Goal: Task Accomplishment & Management: Complete application form

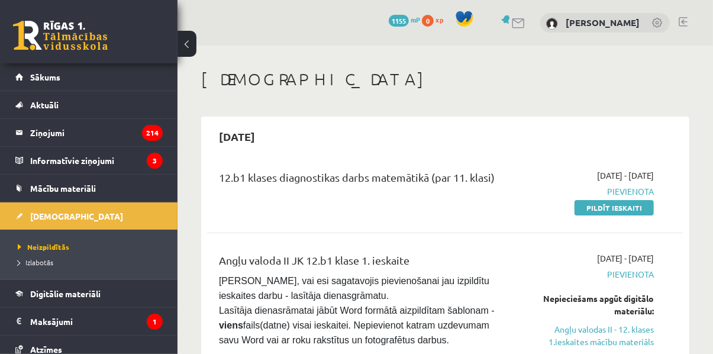
scroll to position [296, 0]
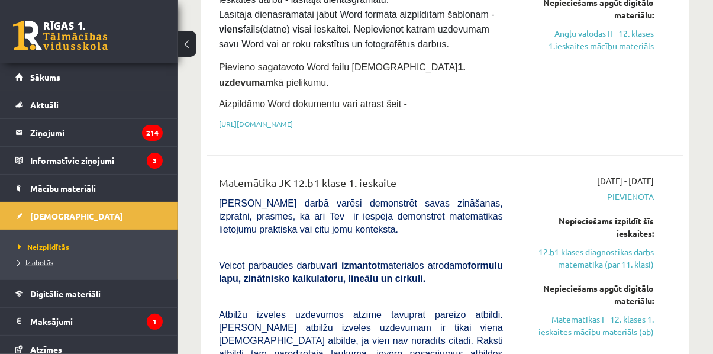
click at [46, 263] on span "Izlabotās" at bounding box center [35, 261] width 35 height 9
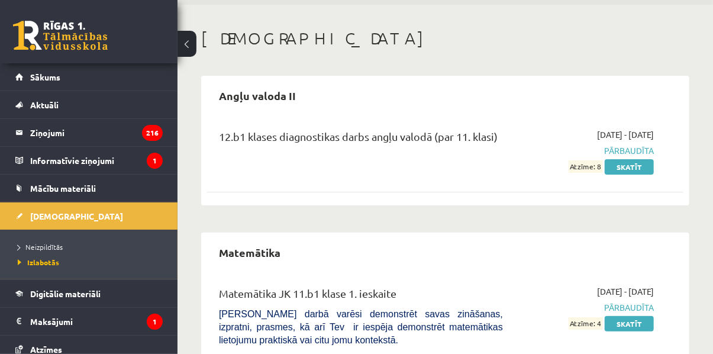
scroll to position [59, 0]
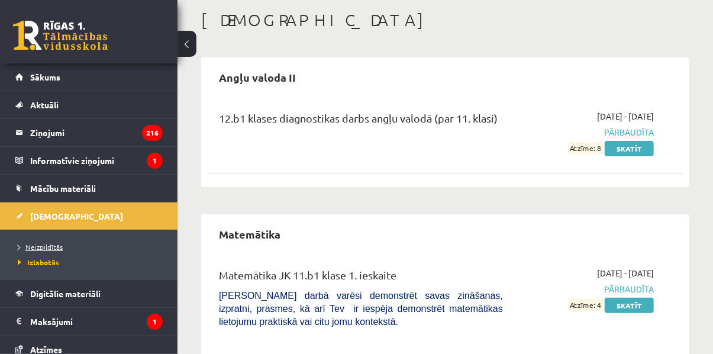
click at [27, 249] on span "Neizpildītās" at bounding box center [40, 246] width 45 height 9
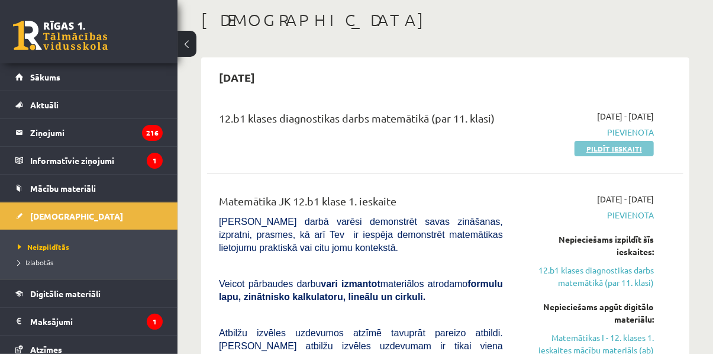
click at [602, 148] on link "Pildīt ieskaiti" at bounding box center [613, 148] width 79 height 15
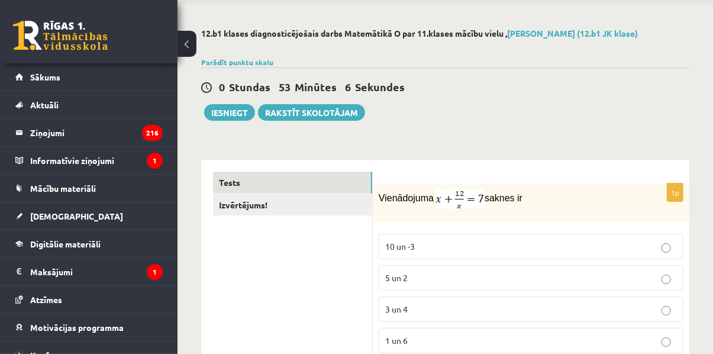
scroll to position [59, 0]
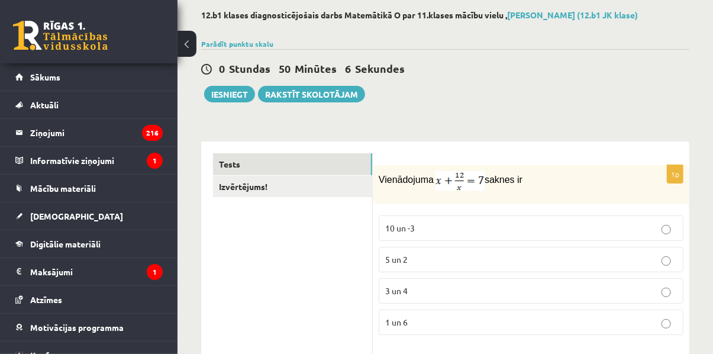
click at [413, 291] on p "3 un 4" at bounding box center [531, 290] width 292 height 12
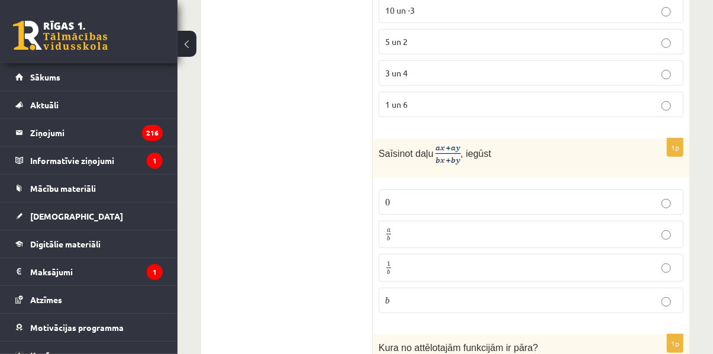
scroll to position [296, 0]
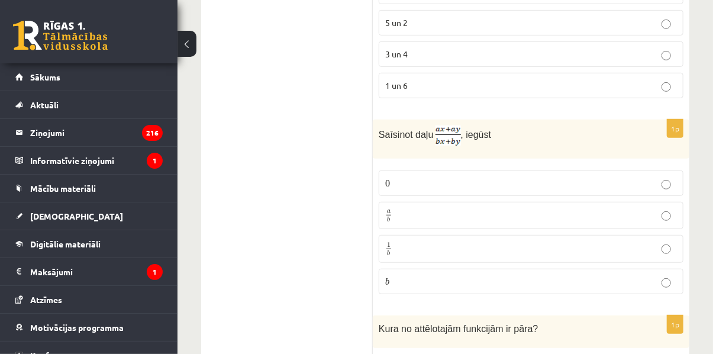
click at [609, 212] on p "a b a b" at bounding box center [531, 215] width 292 height 15
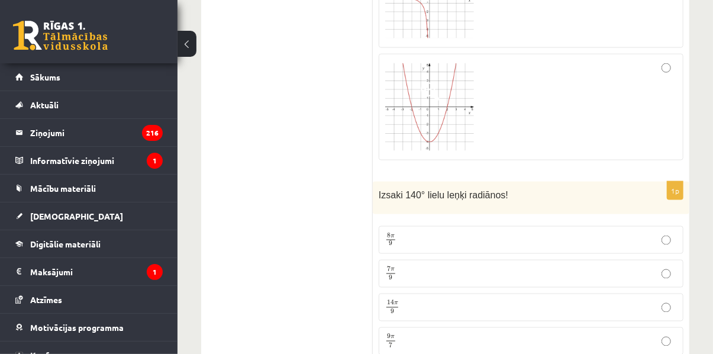
scroll to position [650, 0]
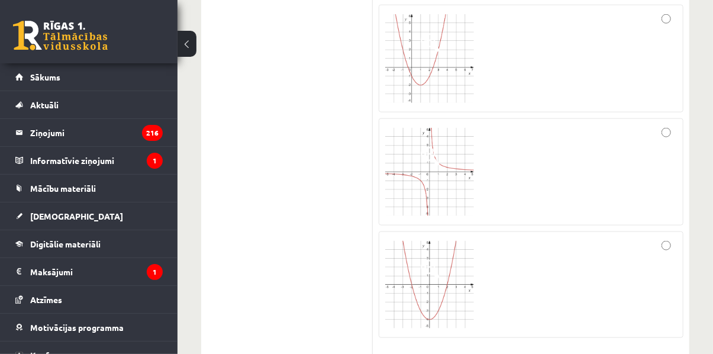
click at [668, 148] on div at bounding box center [531, 172] width 292 height 95
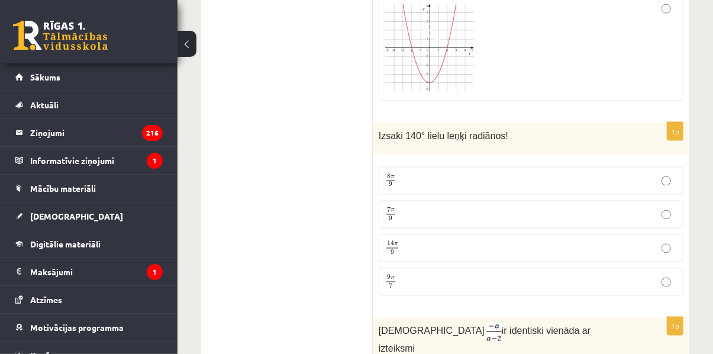
scroll to position [946, 0]
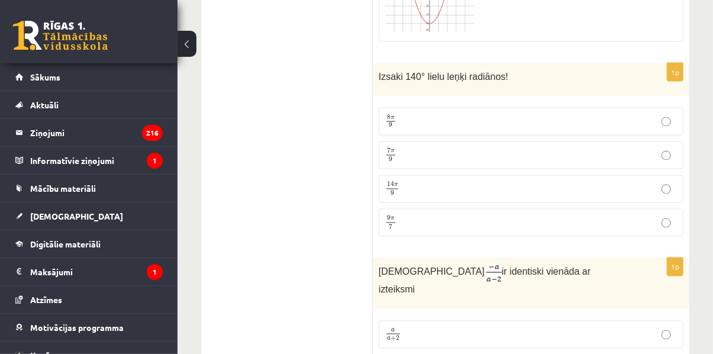
click at [567, 164] on fieldset "8 π 9 8 π 9 7 π 9 7 π 9 14 π 9 14 π 9 9 π 7 9 π 7" at bounding box center [530, 171] width 305 height 139
click at [566, 153] on p "7 π 9 7 π 9" at bounding box center [531, 155] width 292 height 15
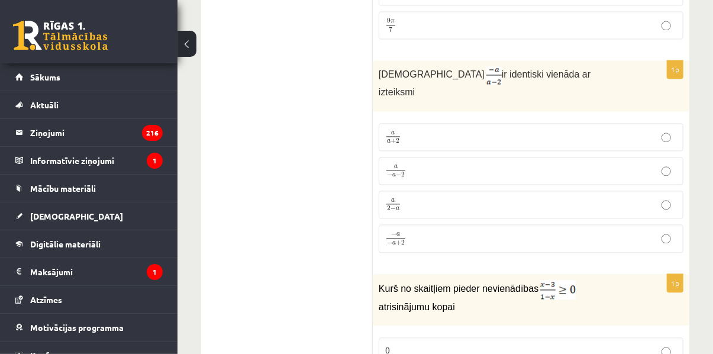
scroll to position [1183, 0]
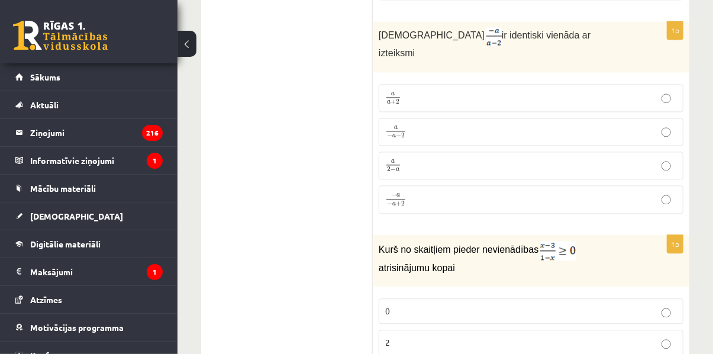
click at [402, 158] on p "a 2 − a a 2 − a" at bounding box center [531, 165] width 292 height 15
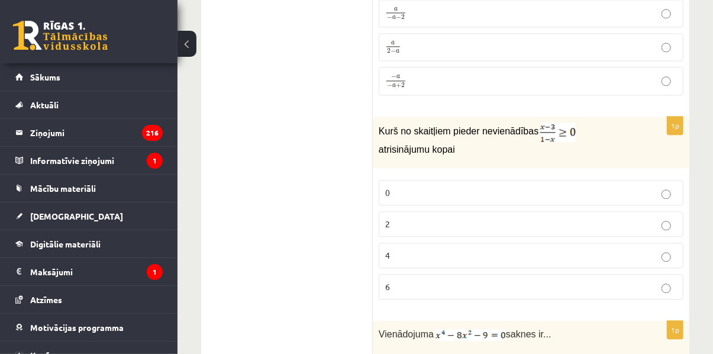
click at [419, 218] on p "2" at bounding box center [531, 224] width 292 height 12
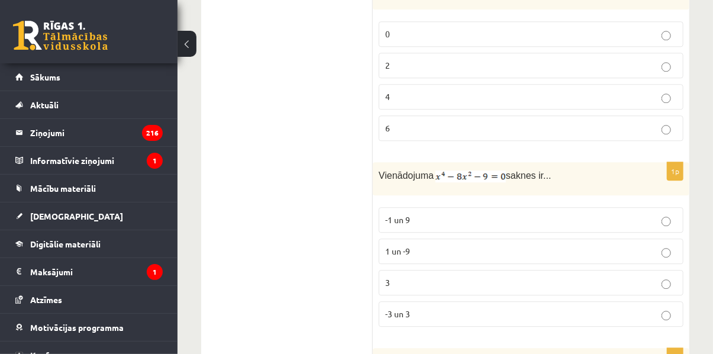
scroll to position [1478, 0]
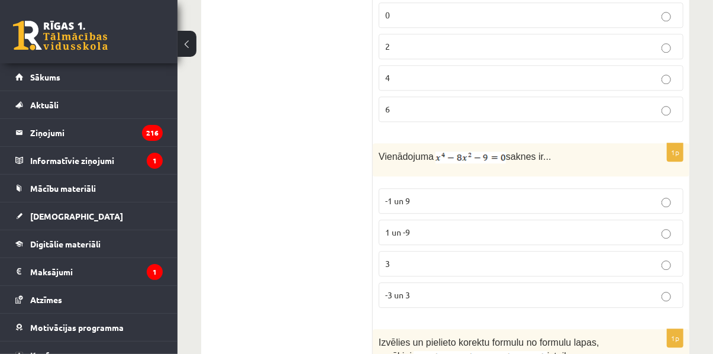
click at [385, 289] on p "-3 un 3" at bounding box center [531, 295] width 292 height 12
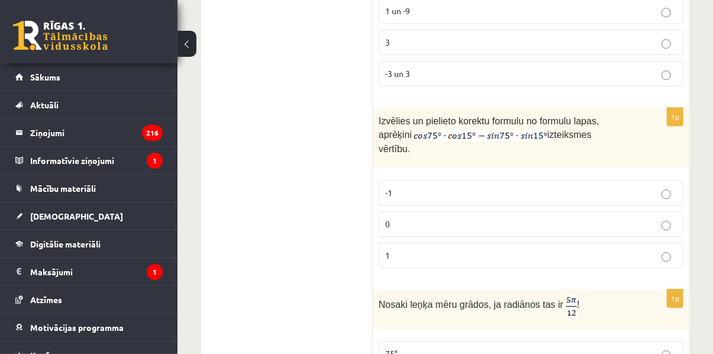
scroll to position [1717, 0]
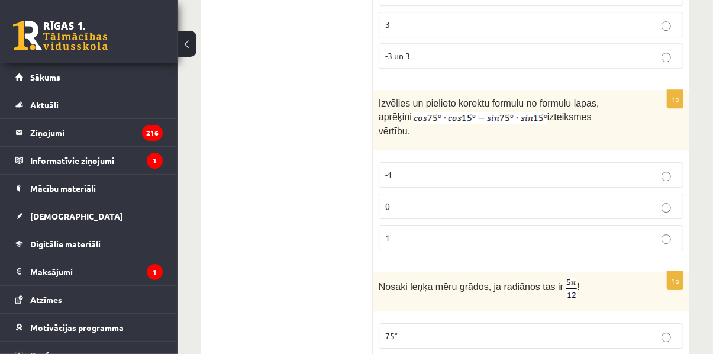
click at [406, 200] on p "0" at bounding box center [531, 206] width 292 height 12
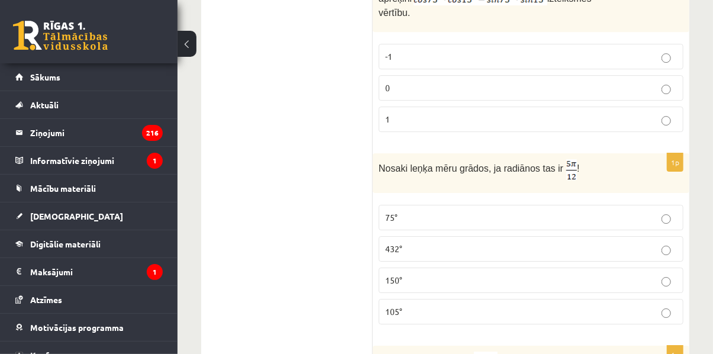
click at [393, 306] on span "105°" at bounding box center [393, 311] width 17 height 11
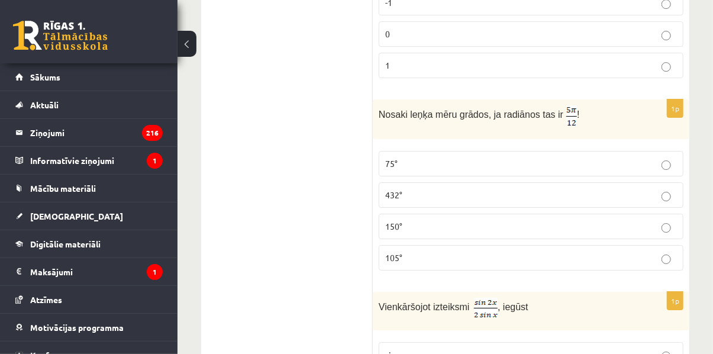
scroll to position [2013, 0]
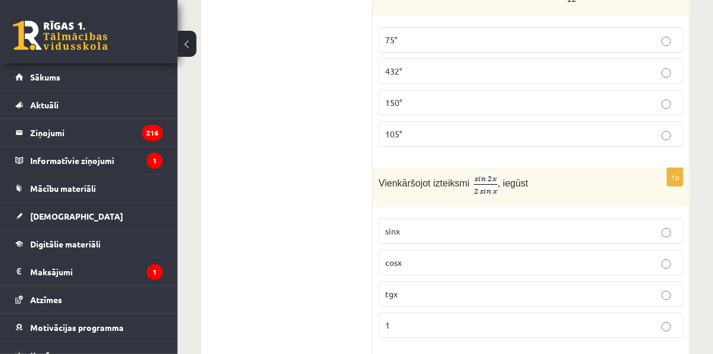
click at [391, 257] on span "cosx" at bounding box center [393, 262] width 17 height 11
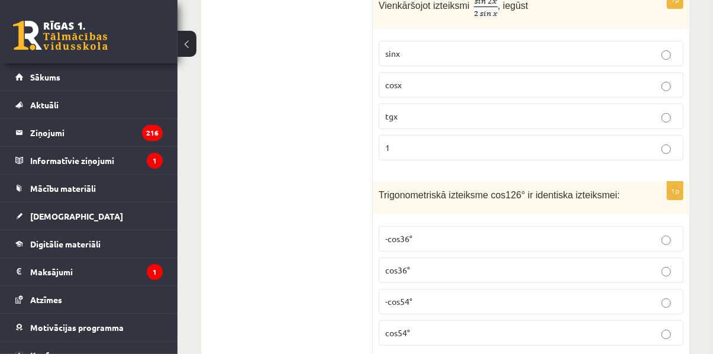
scroll to position [2249, 0]
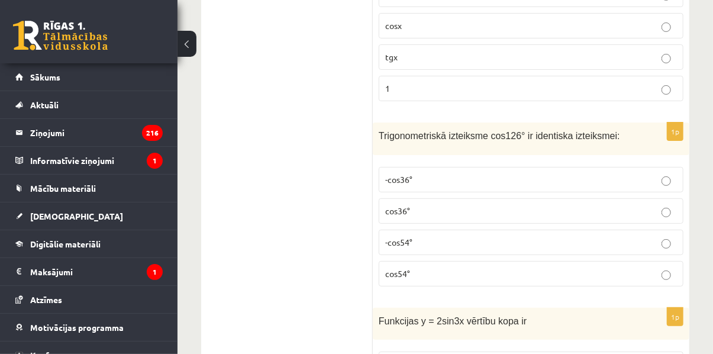
click at [451, 236] on p "-cos54°" at bounding box center [531, 242] width 292 height 12
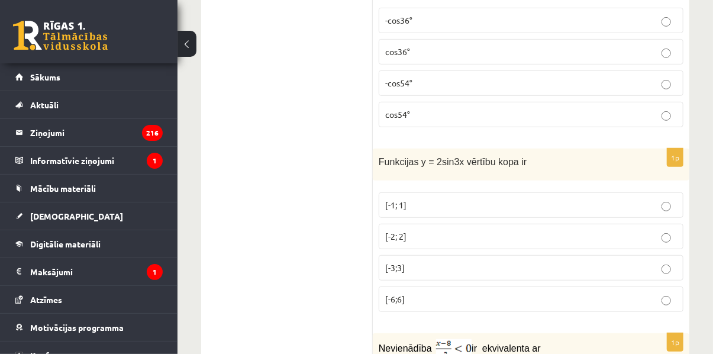
scroll to position [2427, 0]
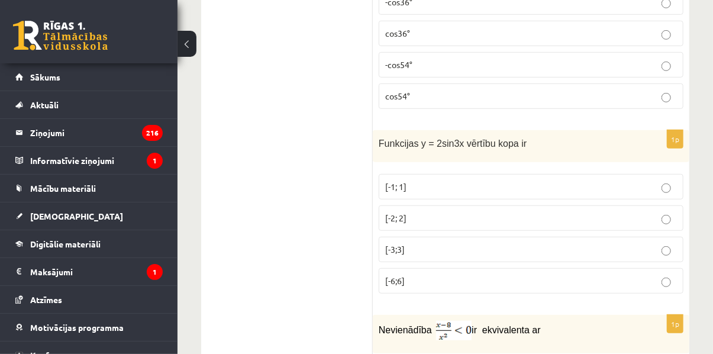
click at [425, 274] on p "[-6;6]" at bounding box center [531, 280] width 292 height 12
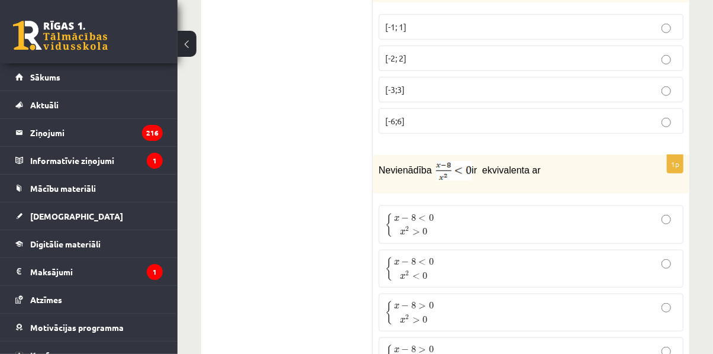
scroll to position [2604, 0]
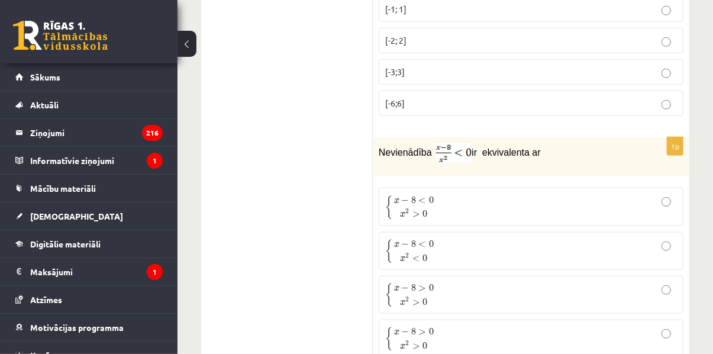
click at [448, 194] on p "{ x − 8 < 0 x 2 > 0 { x − 8 < 0 x 2 > 0" at bounding box center [531, 206] width 292 height 25
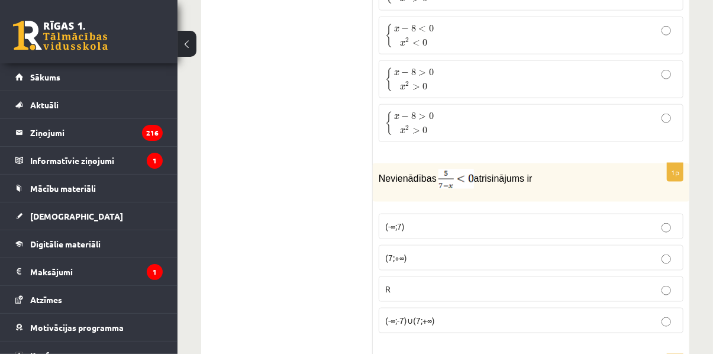
scroll to position [2838, 0]
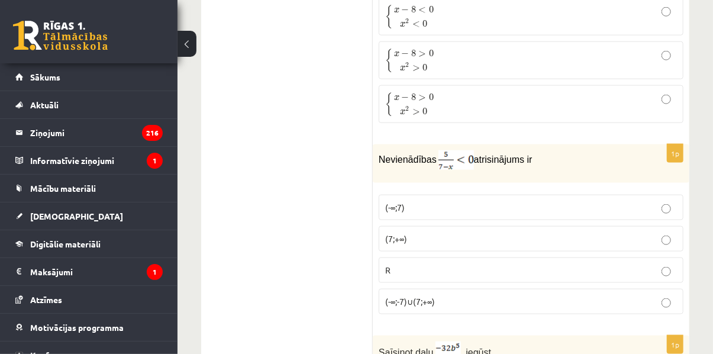
click at [428, 226] on label "(7;+∞)" at bounding box center [530, 238] width 305 height 25
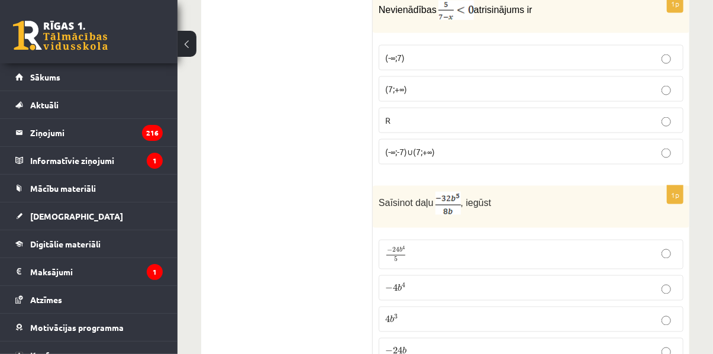
scroll to position [3016, 0]
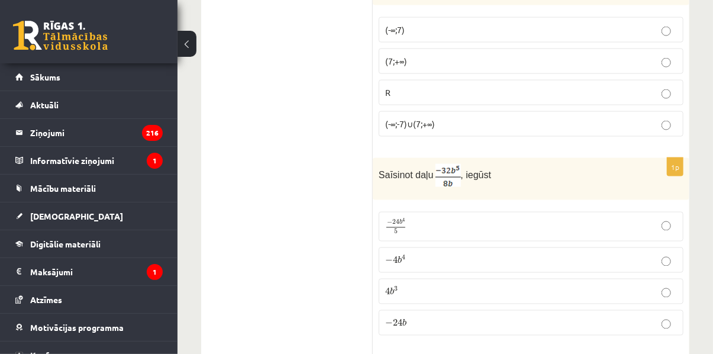
click at [410, 254] on p "− 4 b 4 − 4 b 4" at bounding box center [531, 260] width 292 height 12
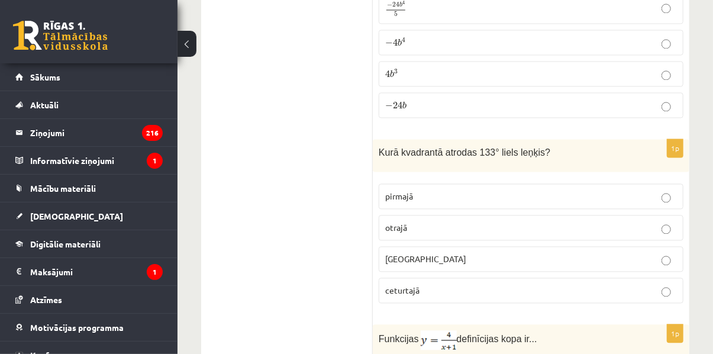
scroll to position [3252, 0]
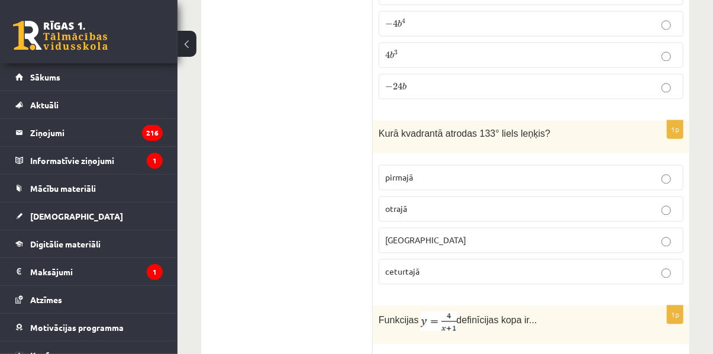
click at [422, 202] on p "otrajā" at bounding box center [531, 208] width 292 height 12
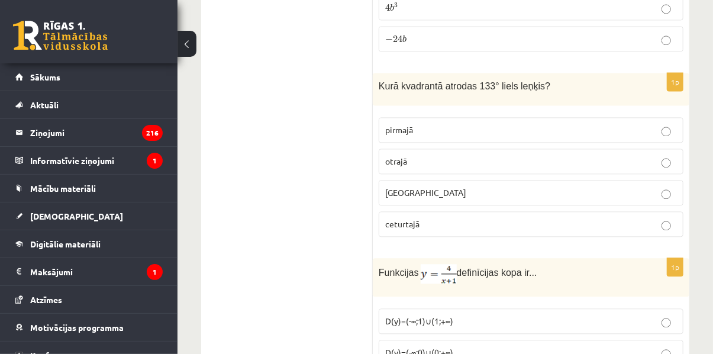
scroll to position [3371, 0]
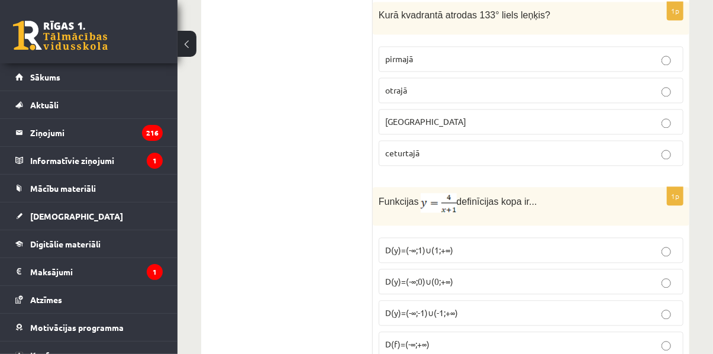
click at [527, 306] on p "D(y)=(-∞;-1)∪(-1;+∞)" at bounding box center [531, 312] width 292 height 12
click at [511, 338] on p "D(f)=(-∞;+∞)" at bounding box center [531, 344] width 292 height 12
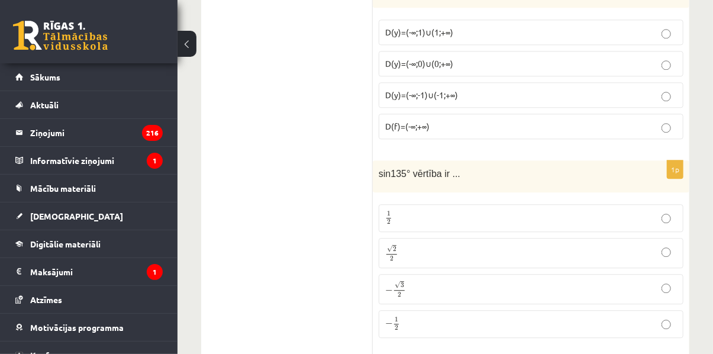
scroll to position [3607, 0]
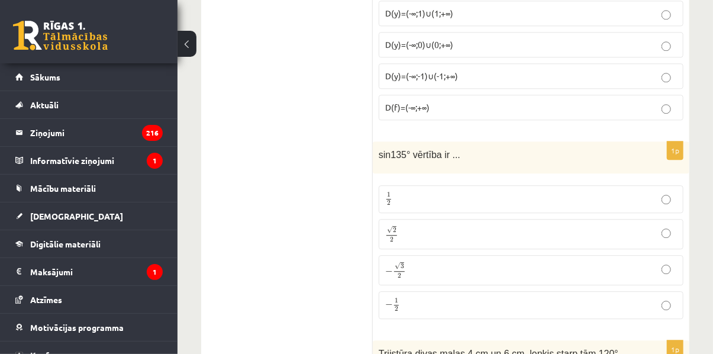
click at [396, 226] on span "√ 2 2" at bounding box center [391, 234] width 13 height 16
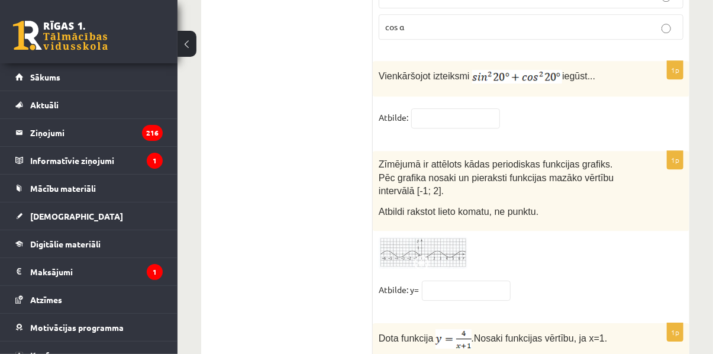
scroll to position [5916, 0]
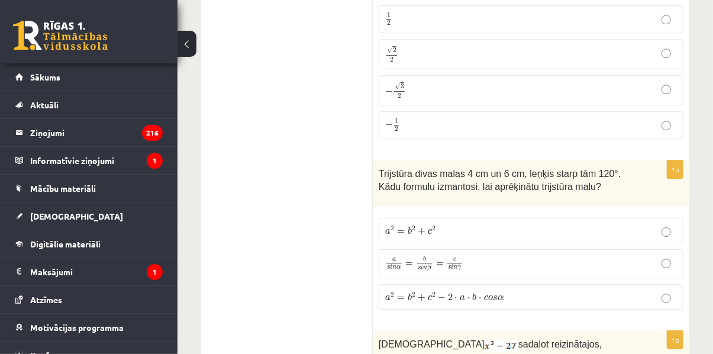
scroll to position [3846, 0]
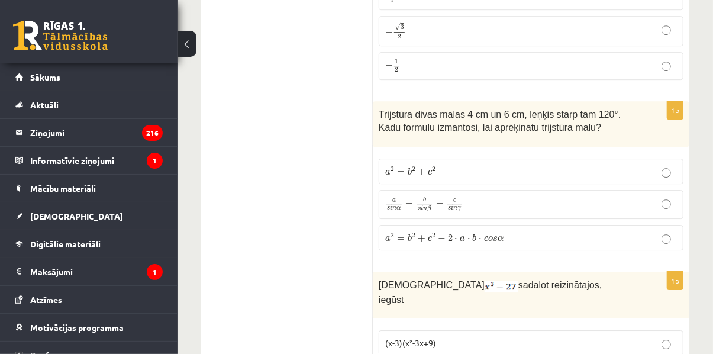
type input "*"
click at [394, 199] on span "a" at bounding box center [394, 201] width 4 height 4
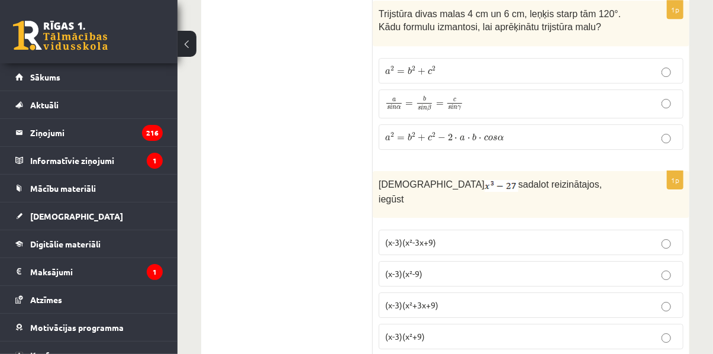
scroll to position [3964, 0]
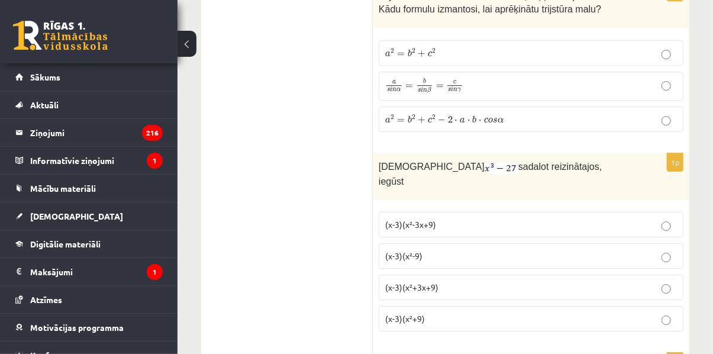
click at [447, 281] on p "(x-3)(x²+3x+9)" at bounding box center [531, 287] width 292 height 12
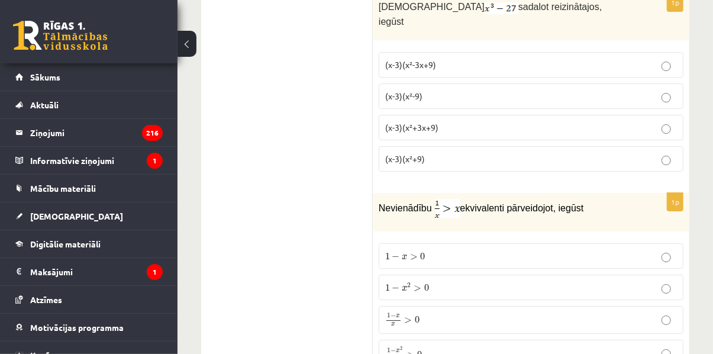
scroll to position [4142, 0]
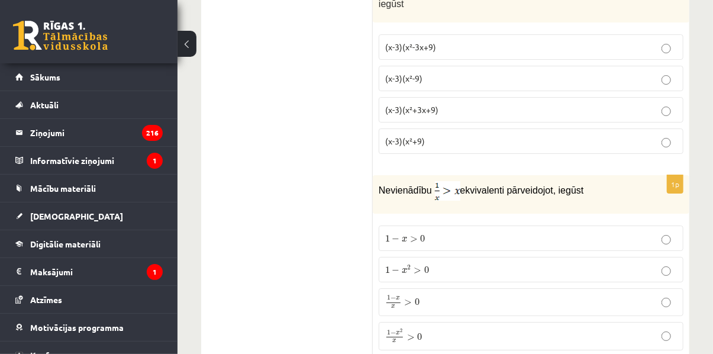
click at [436, 294] on p "1 − x x > 0 1 − x x > 0" at bounding box center [531, 301] width 292 height 14
click at [423, 328] on p "1 − x 2 x > 0 1 − x 2 x > 0" at bounding box center [531, 335] width 292 height 15
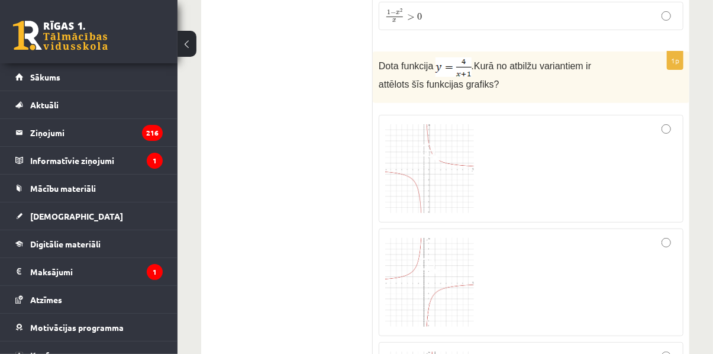
scroll to position [4437, 0]
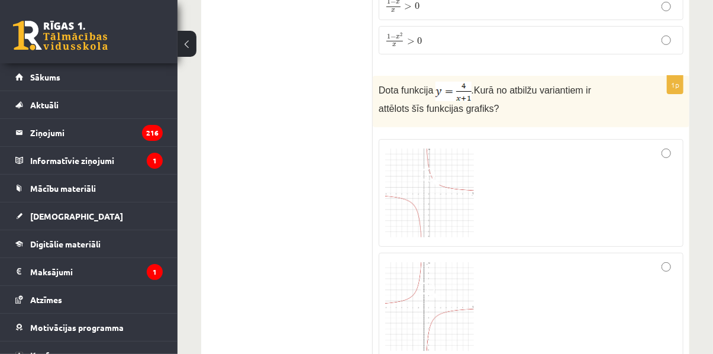
click at [446, 148] on img at bounding box center [429, 192] width 89 height 89
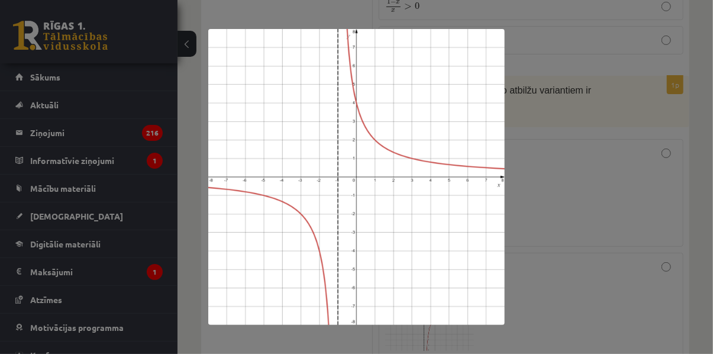
click at [595, 155] on div at bounding box center [356, 177] width 713 height 354
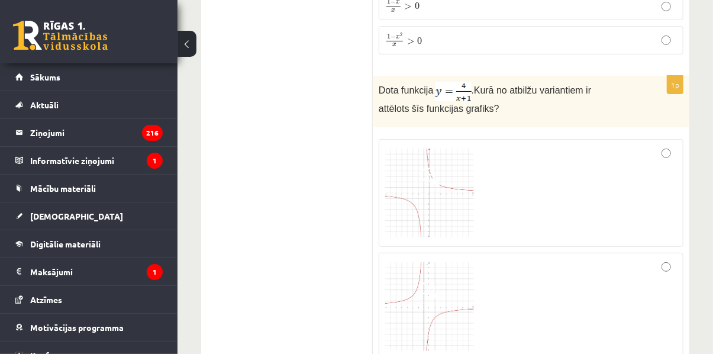
click at [408, 148] on img at bounding box center [429, 192] width 89 height 89
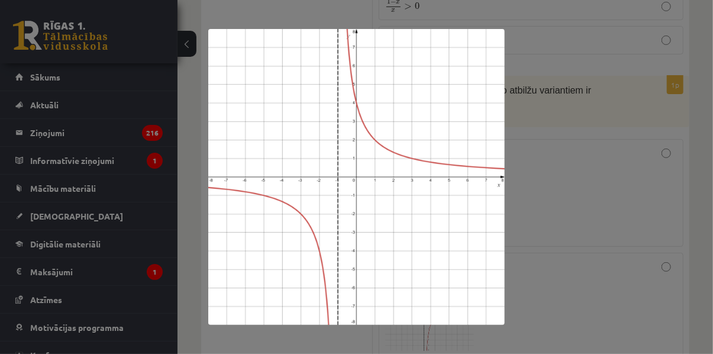
click at [551, 105] on div at bounding box center [356, 177] width 713 height 354
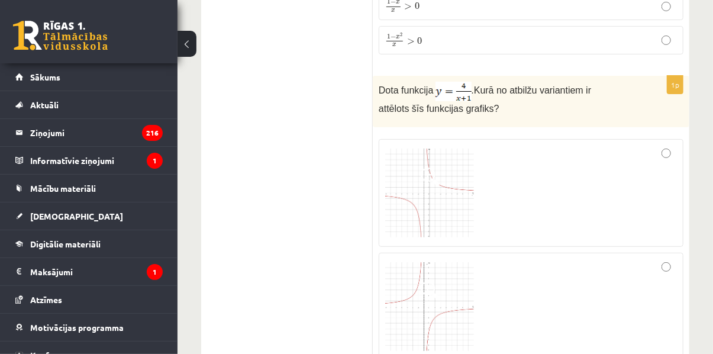
click at [519, 145] on div at bounding box center [531, 192] width 292 height 95
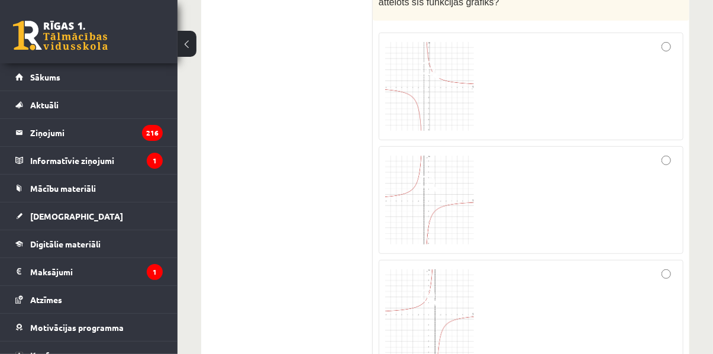
scroll to position [4851, 0]
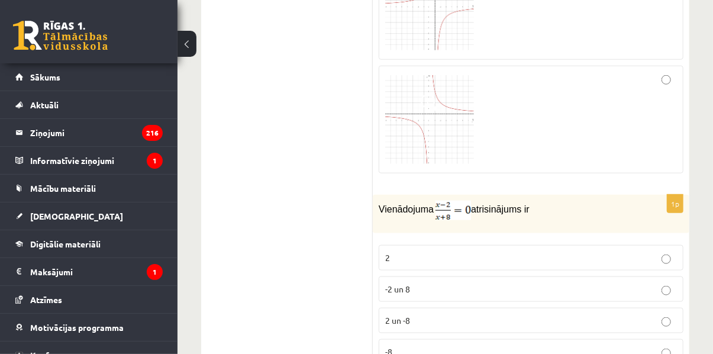
click at [477, 245] on label "2" at bounding box center [530, 257] width 305 height 25
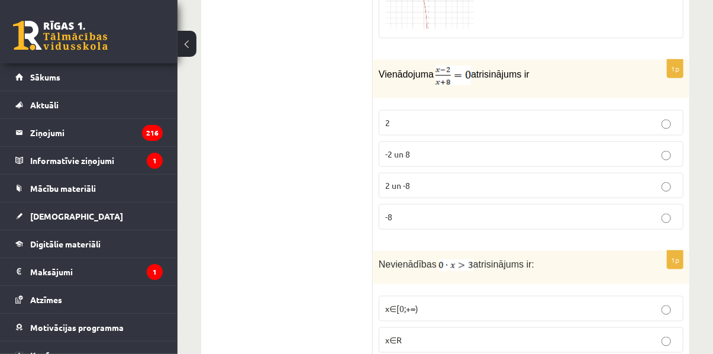
scroll to position [5085, 0]
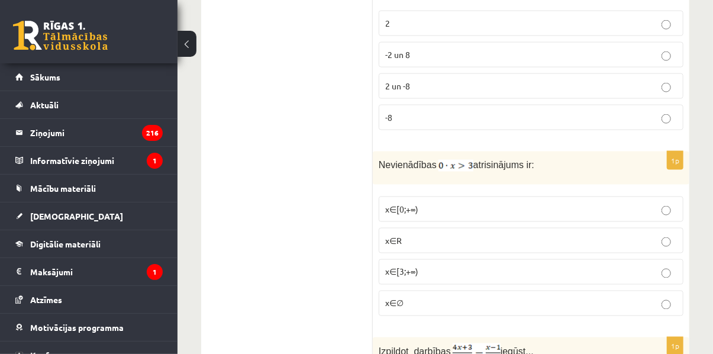
click at [436, 297] on p "x∈∅" at bounding box center [531, 303] width 292 height 12
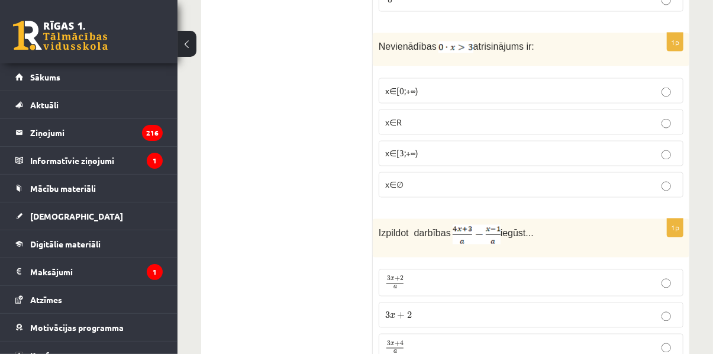
scroll to position [5263, 0]
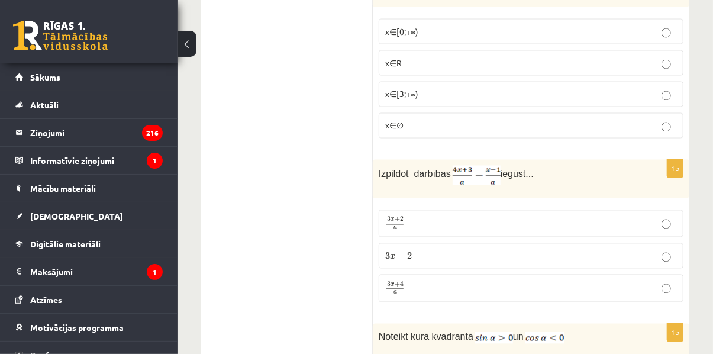
click at [386, 281] on span "3 x + 4" at bounding box center [395, 283] width 18 height 5
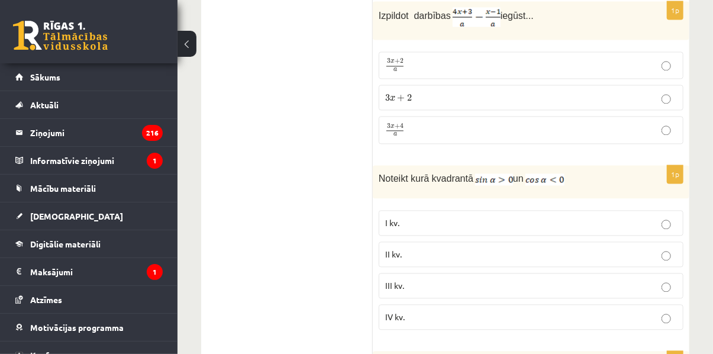
scroll to position [5440, 0]
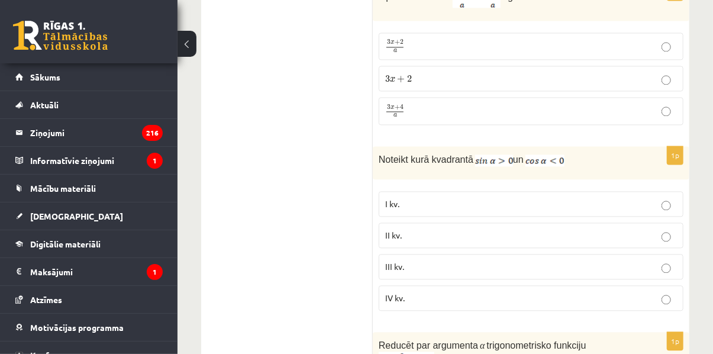
click at [454, 229] on p "II kv." at bounding box center [531, 235] width 292 height 12
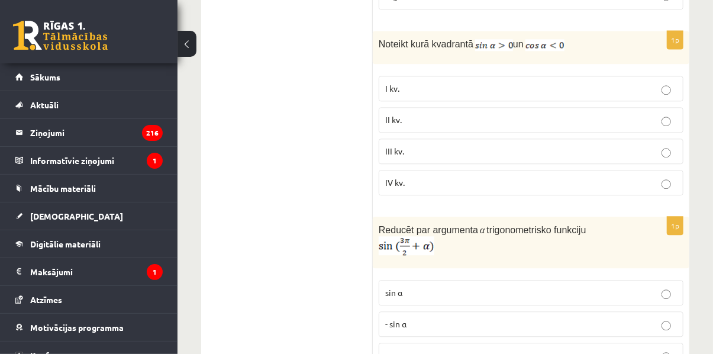
scroll to position [5558, 0]
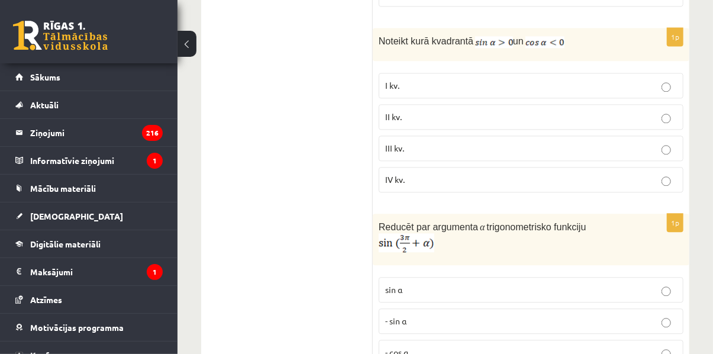
click at [426, 346] on p "- cos ⁡α" at bounding box center [531, 352] width 292 height 12
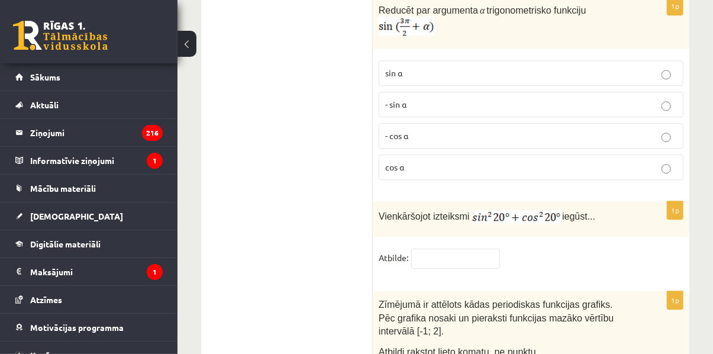
scroll to position [5795, 0]
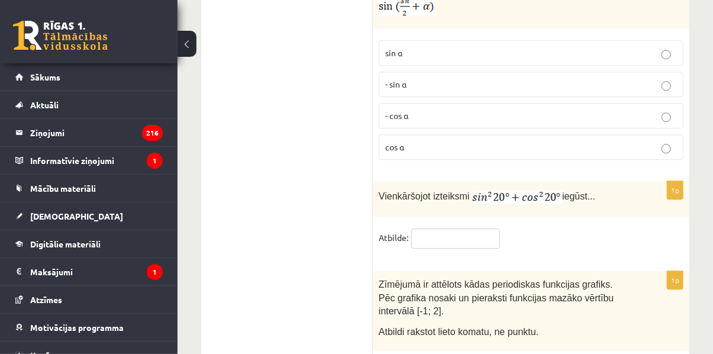
click at [428, 228] on input "text" at bounding box center [455, 238] width 89 height 20
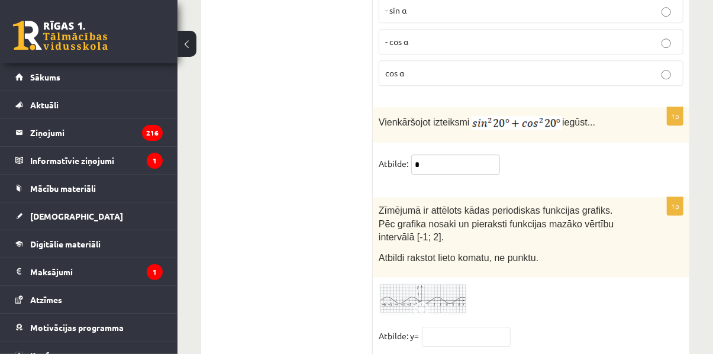
scroll to position [5916, 0]
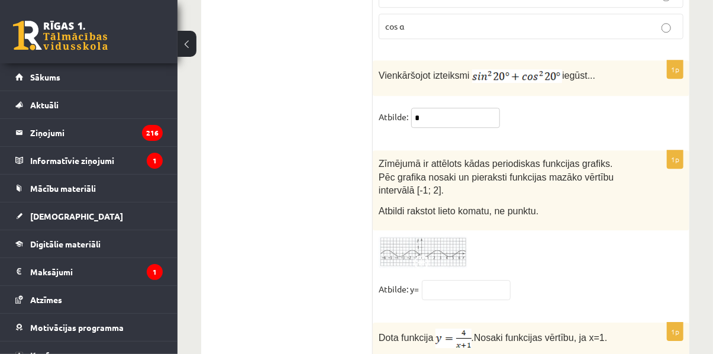
type input "*"
click at [447, 236] on img at bounding box center [422, 252] width 89 height 33
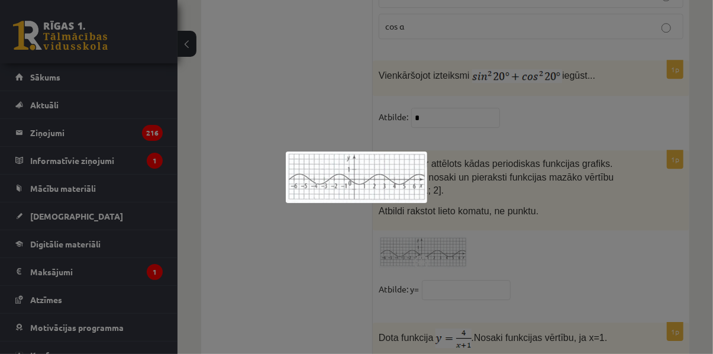
click at [517, 161] on div at bounding box center [356, 177] width 713 height 354
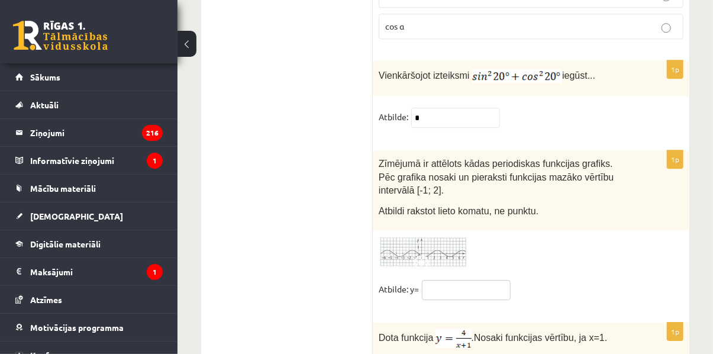
click at [465, 280] on input "text" at bounding box center [466, 290] width 89 height 20
type input "**"
click at [397, 236] on img at bounding box center [422, 252] width 89 height 33
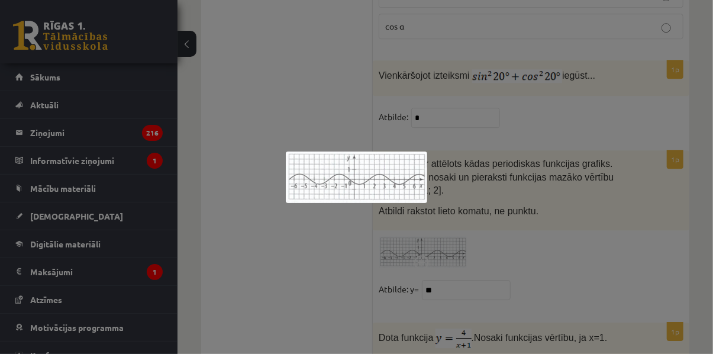
click at [335, 133] on div at bounding box center [356, 177] width 713 height 354
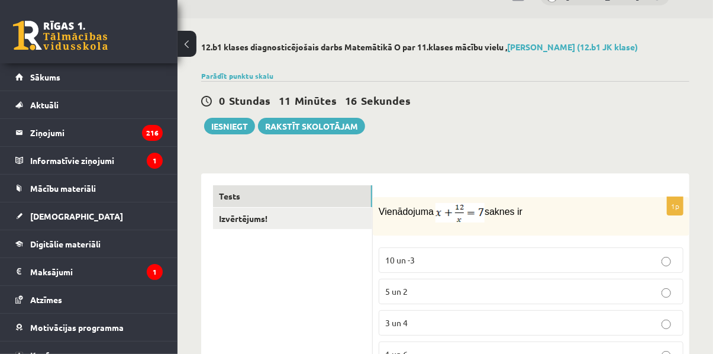
scroll to position [0, 0]
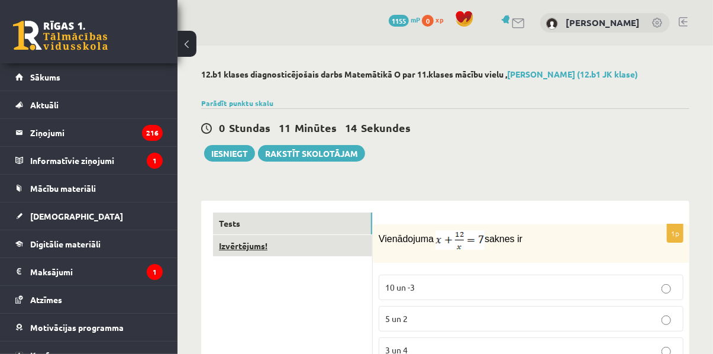
click at [226, 237] on link "Izvērtējums!" at bounding box center [292, 246] width 159 height 22
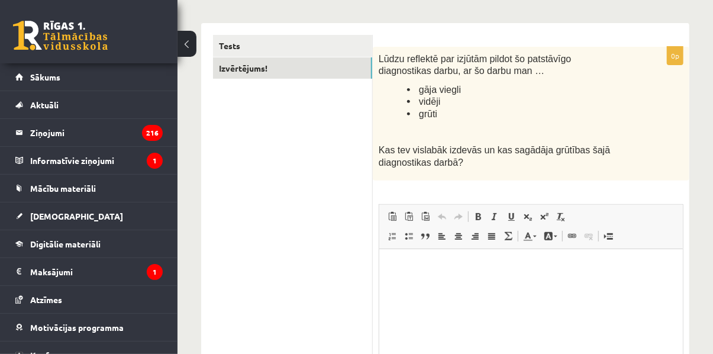
click at [436, 268] on p "Rich Text Editor, wiswyg-editor-user-answer-47024855898760" at bounding box center [530, 267] width 280 height 12
click at [395, 265] on p "**********" at bounding box center [530, 267] width 280 height 12
click at [519, 272] on p "**********" at bounding box center [530, 267] width 280 height 12
click at [616, 271] on p "**********" at bounding box center [530, 267] width 280 height 12
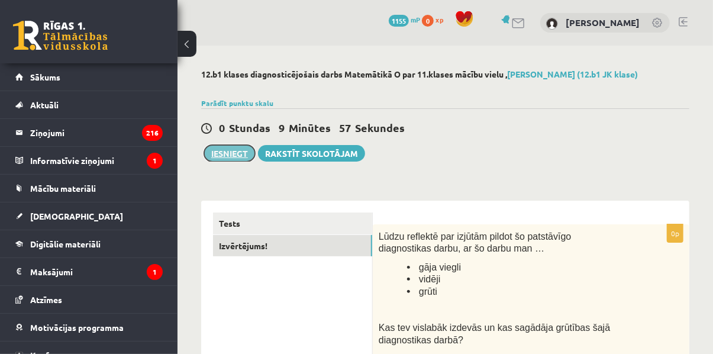
click at [229, 154] on button "Iesniegt" at bounding box center [229, 153] width 51 height 17
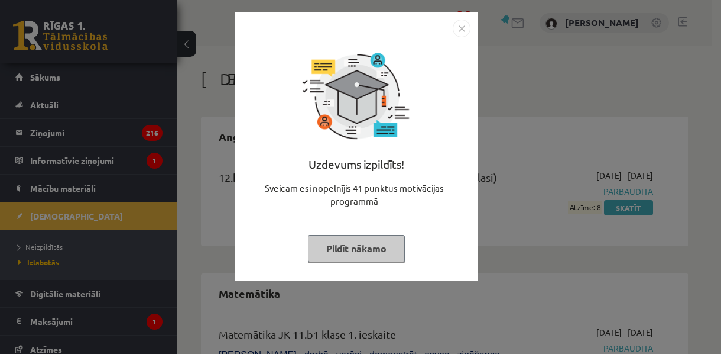
click at [462, 33] on img "Close" at bounding box center [462, 29] width 18 height 18
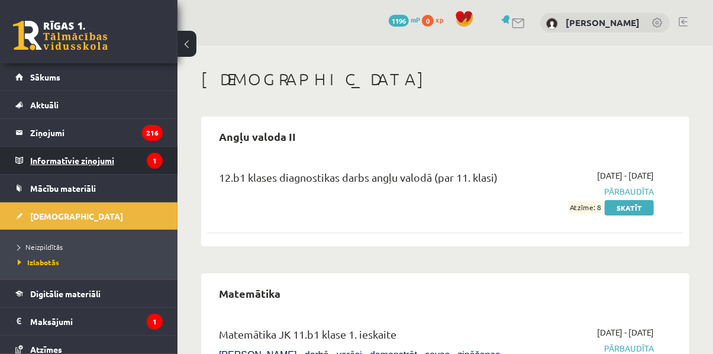
click at [63, 156] on legend "Informatīvie ziņojumi 1" at bounding box center [96, 160] width 132 height 27
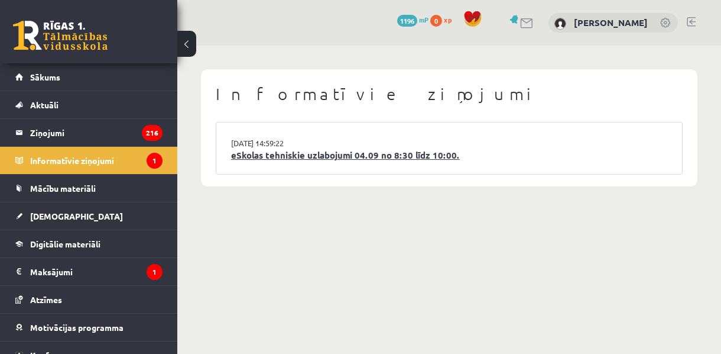
click at [451, 153] on link "eSkolas tehniskie uzlabojumi 04.09 no 8:30 līdz 10:00." at bounding box center [449, 155] width 436 height 14
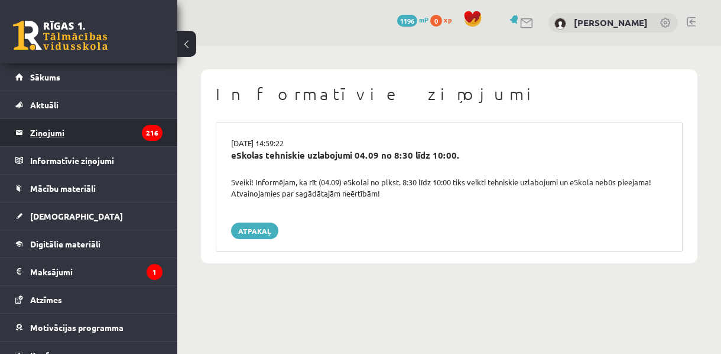
click at [61, 134] on legend "Ziņojumi 216" at bounding box center [96, 132] width 132 height 27
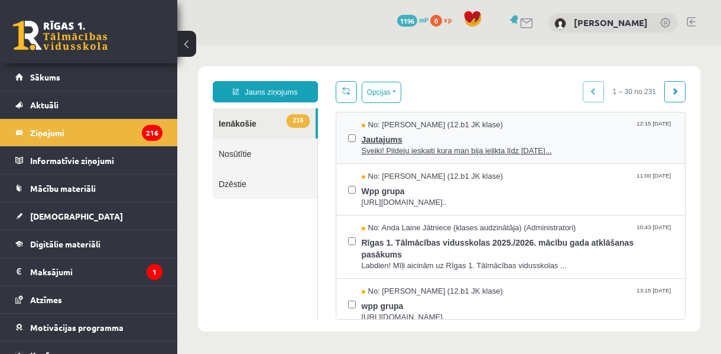
click at [518, 152] on span "Sveiki! Pildeju ieskaiti kura man bija ielikta līdz 15.09.25..." at bounding box center [518, 150] width 312 height 11
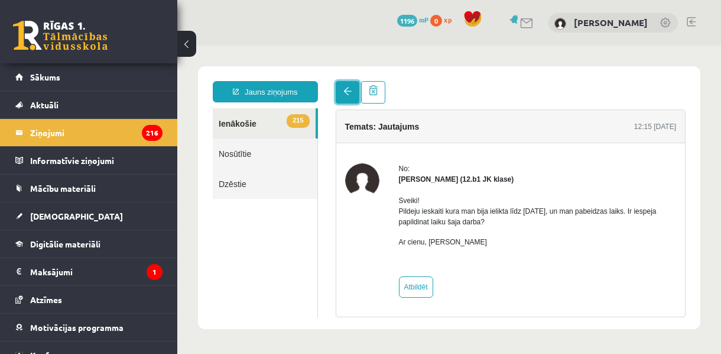
click at [344, 90] on span at bounding box center [348, 91] width 8 height 8
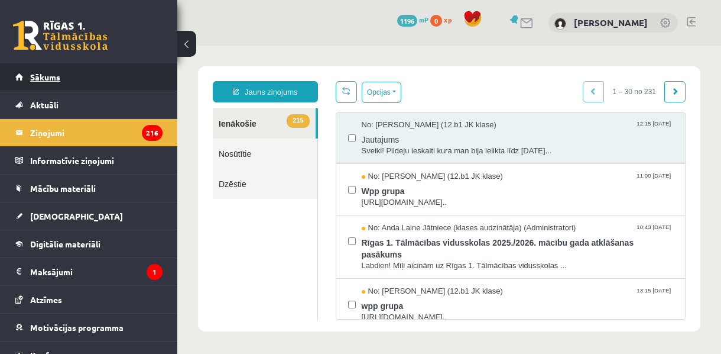
click at [78, 76] on link "Sākums" at bounding box center [88, 76] width 147 height 27
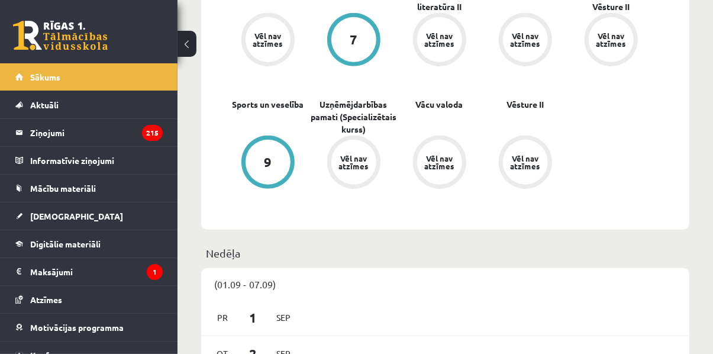
scroll to position [650, 0]
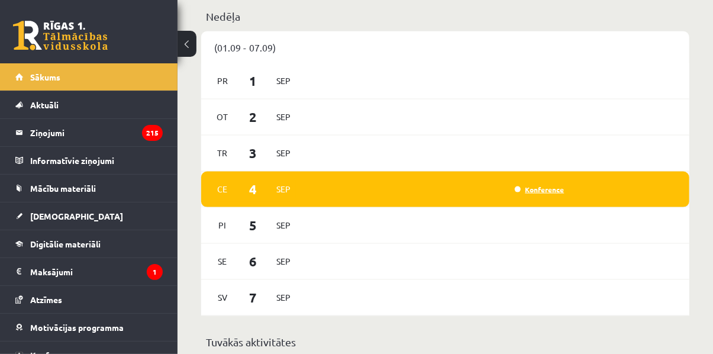
click at [542, 189] on link "Konference" at bounding box center [539, 188] width 50 height 9
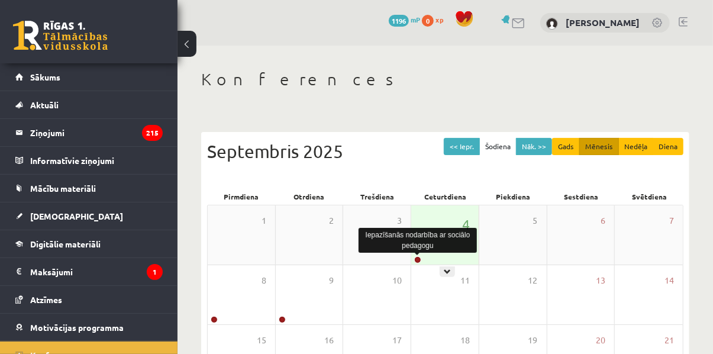
click at [419, 258] on link at bounding box center [417, 259] width 7 height 7
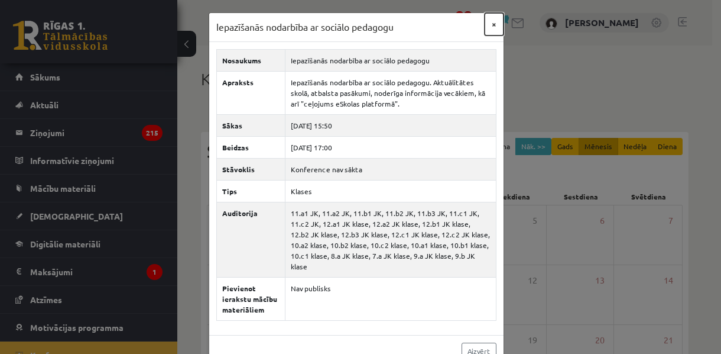
click at [491, 25] on button "×" at bounding box center [494, 24] width 19 height 22
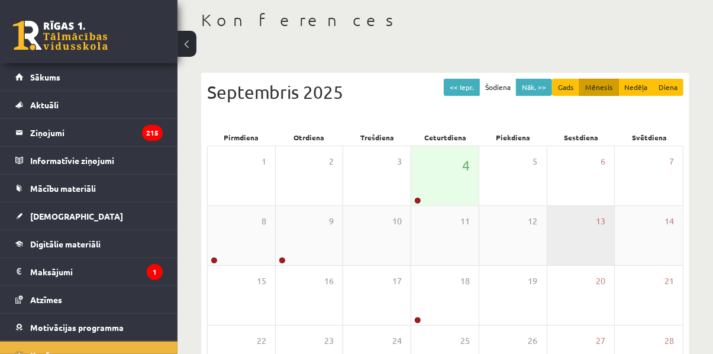
scroll to position [118, 0]
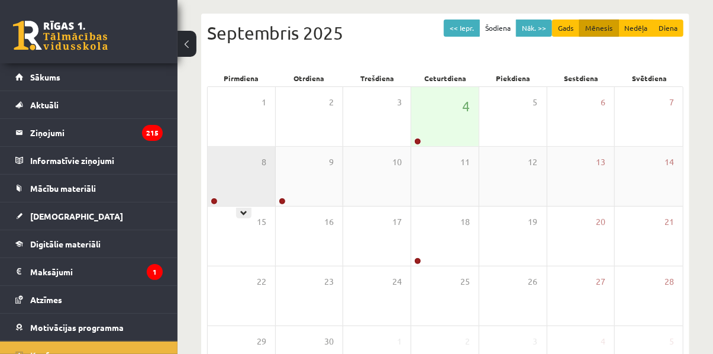
click at [244, 183] on div "8" at bounding box center [241, 176] width 67 height 59
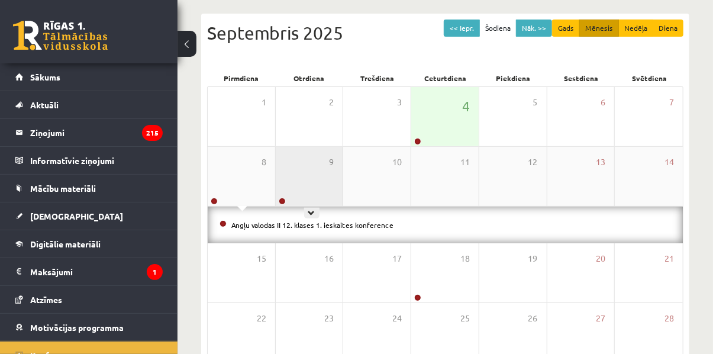
click at [300, 182] on div "9" at bounding box center [309, 176] width 67 height 59
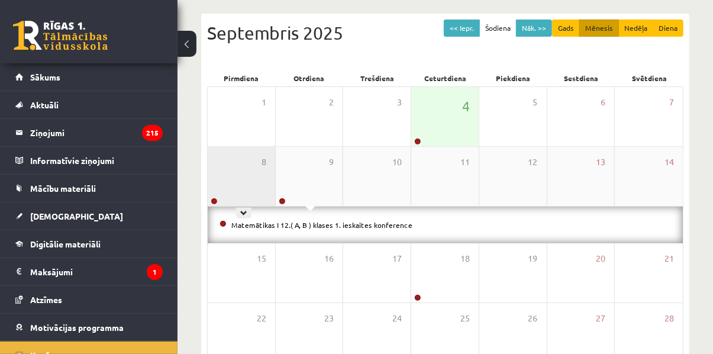
click at [233, 183] on div "8" at bounding box center [241, 176] width 67 height 59
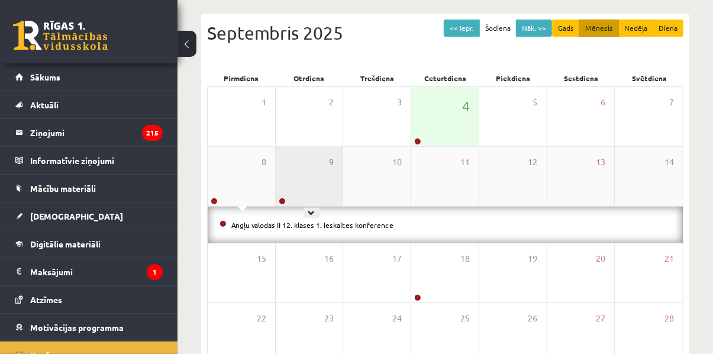
click at [295, 185] on div "9" at bounding box center [309, 176] width 67 height 59
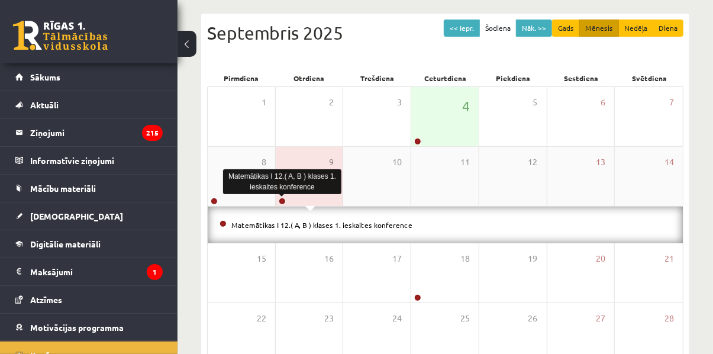
click at [285, 202] on div at bounding box center [281, 202] width 11 height 8
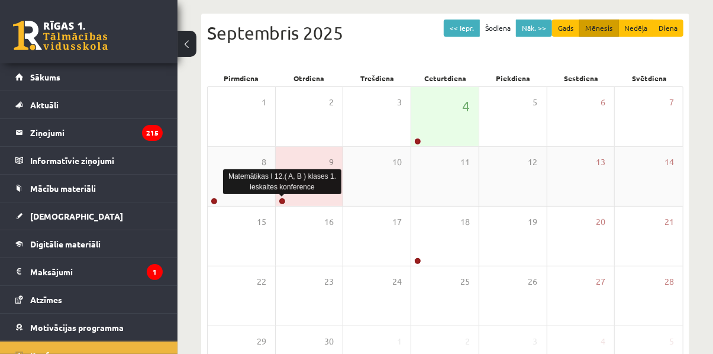
click at [283, 200] on link at bounding box center [282, 201] width 7 height 7
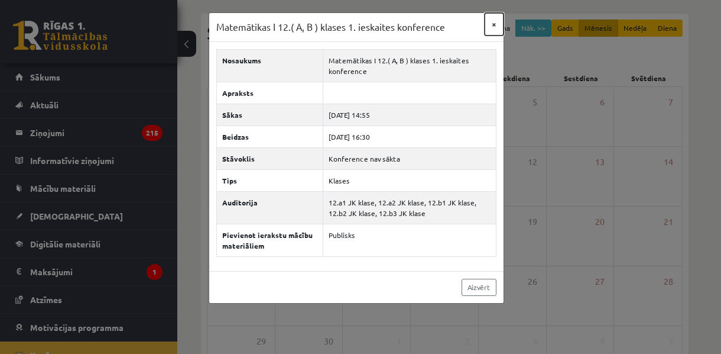
click at [496, 21] on button "×" at bounding box center [494, 24] width 19 height 22
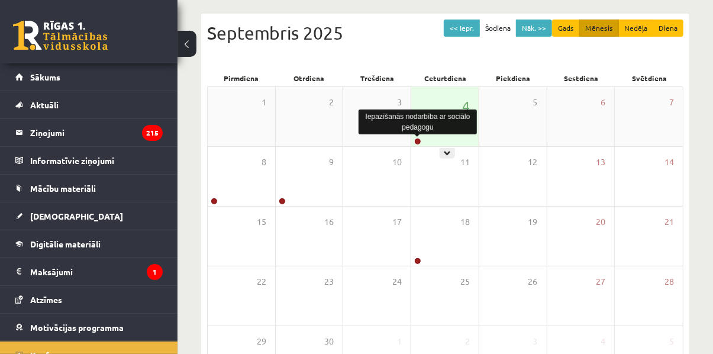
click at [419, 140] on link at bounding box center [417, 141] width 7 height 7
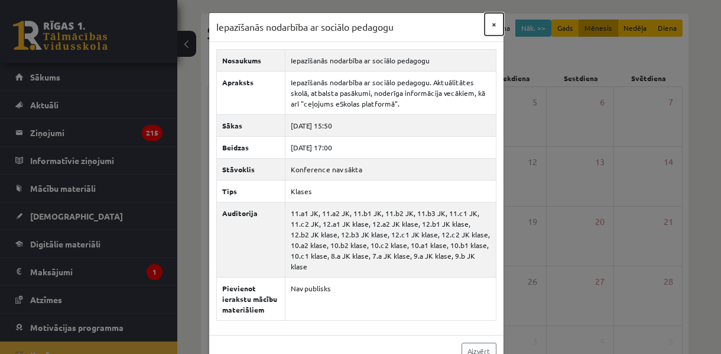
click at [487, 26] on button "×" at bounding box center [494, 24] width 19 height 22
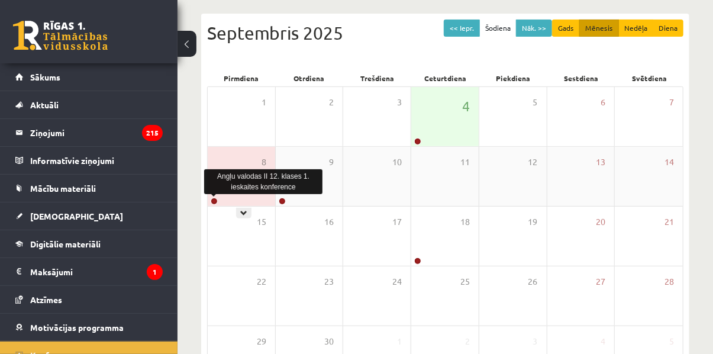
click at [213, 199] on link at bounding box center [214, 201] width 7 height 7
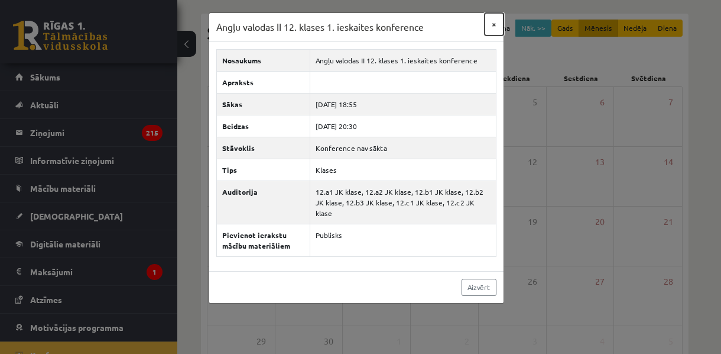
click at [496, 24] on button "×" at bounding box center [494, 24] width 19 height 22
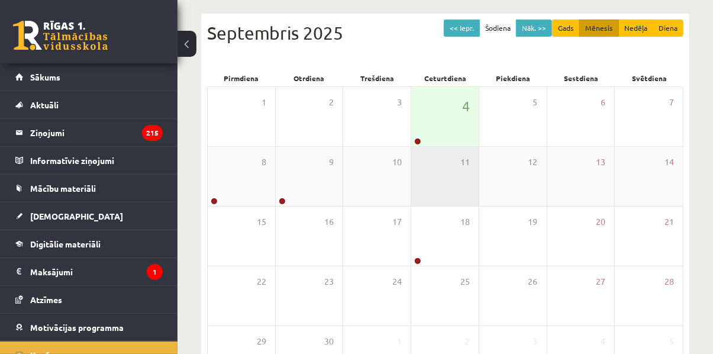
scroll to position [177, 0]
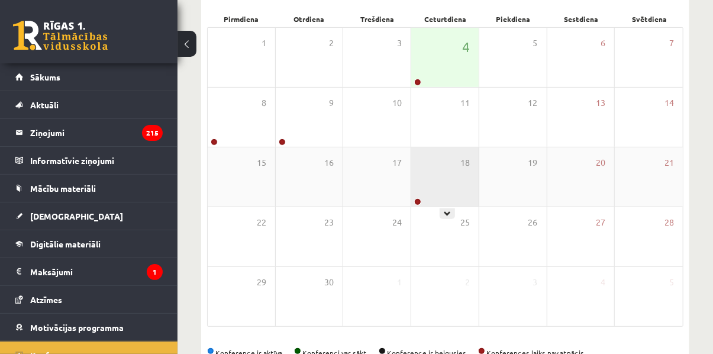
click at [420, 205] on div at bounding box center [416, 202] width 11 height 8
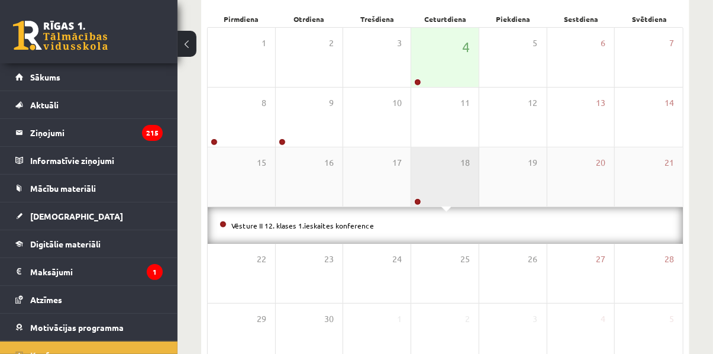
click at [425, 174] on div "18" at bounding box center [444, 176] width 67 height 59
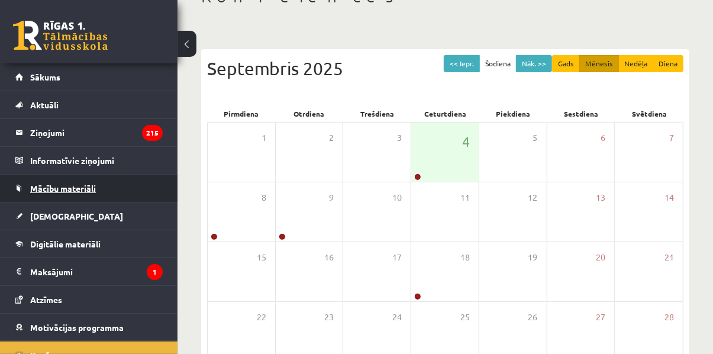
scroll to position [0, 0]
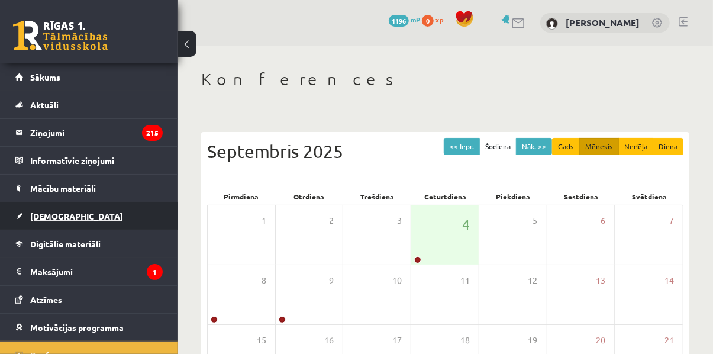
click at [60, 217] on span "[DEMOGRAPHIC_DATA]" at bounding box center [76, 216] width 93 height 11
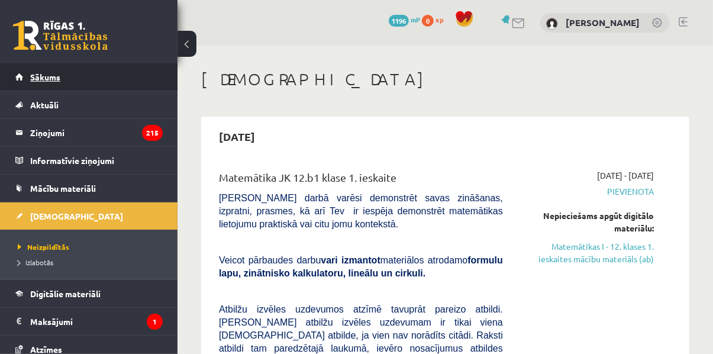
click at [66, 77] on link "Sākums" at bounding box center [88, 76] width 147 height 27
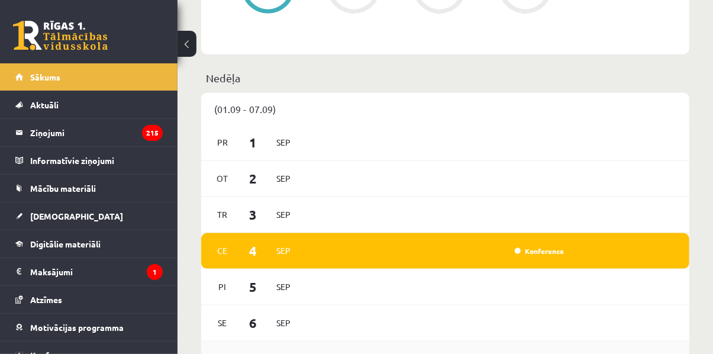
scroll to position [710, 0]
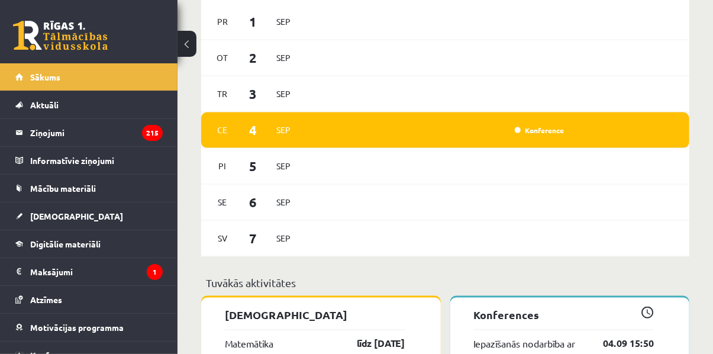
click at [290, 133] on span "Sep" at bounding box center [283, 130] width 25 height 18
click at [341, 139] on div "Ce 4 Sep Konference" at bounding box center [445, 130] width 488 height 36
click at [520, 130] on link "Konference" at bounding box center [539, 129] width 50 height 9
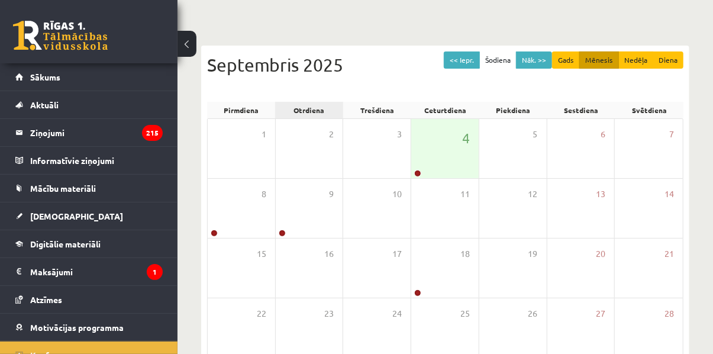
scroll to position [177, 0]
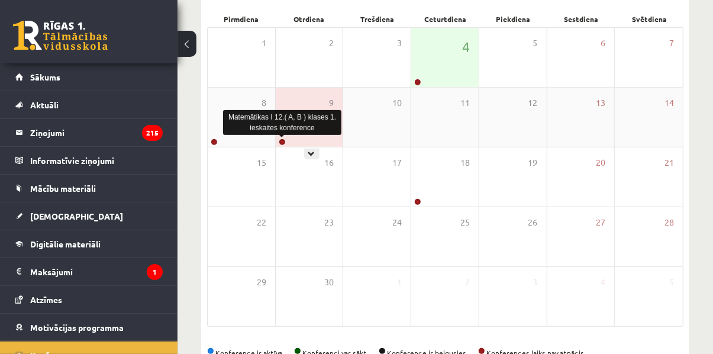
click at [281, 143] on link at bounding box center [282, 141] width 7 height 7
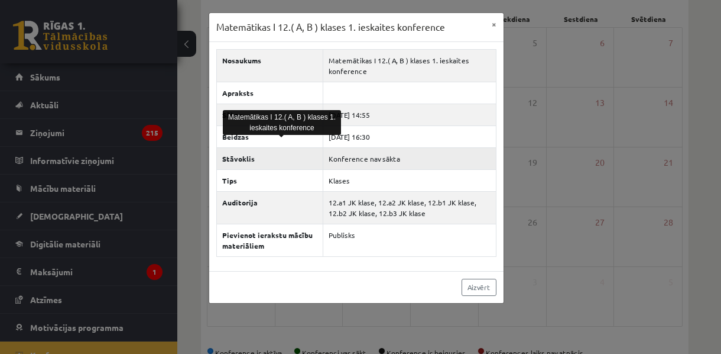
click at [287, 157] on th "Stāvoklis" at bounding box center [269, 158] width 107 height 22
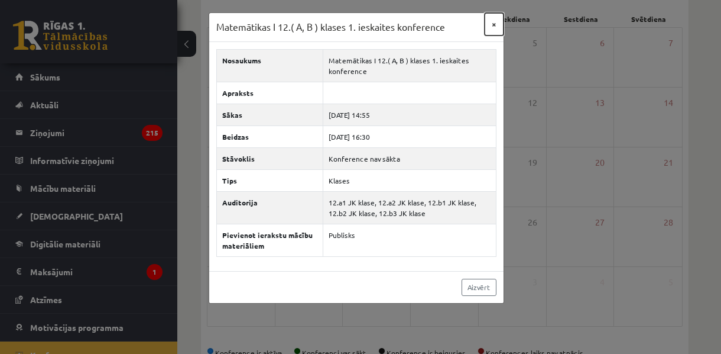
click at [496, 24] on button "×" at bounding box center [494, 24] width 19 height 22
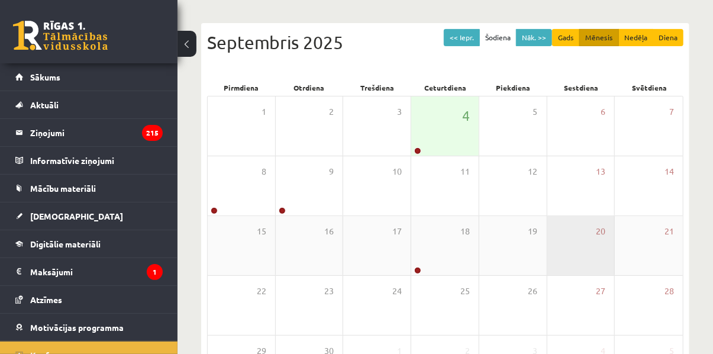
scroll to position [33, 0]
